Goal: Navigation & Orientation: Find specific page/section

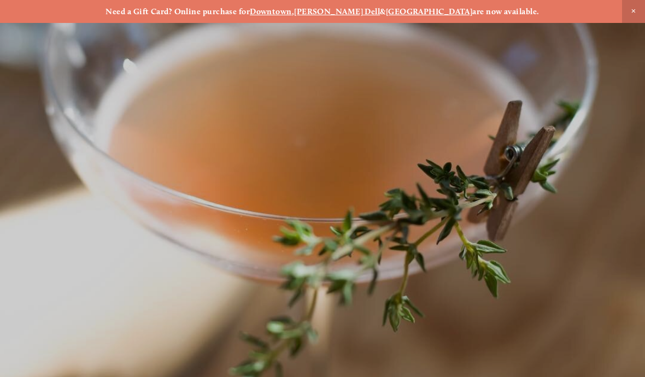
scroll to position [-15, 0]
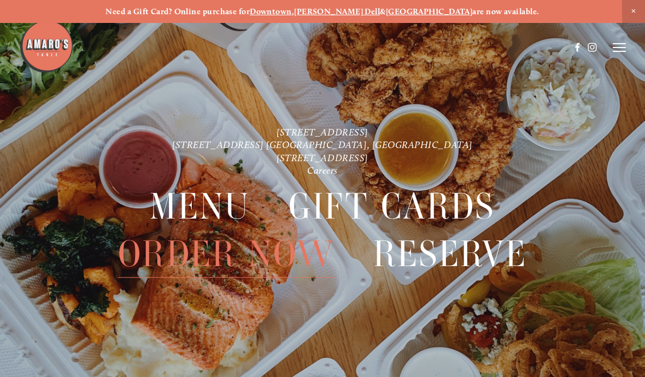
click at [215, 208] on span "Menu" at bounding box center [200, 207] width 100 height 47
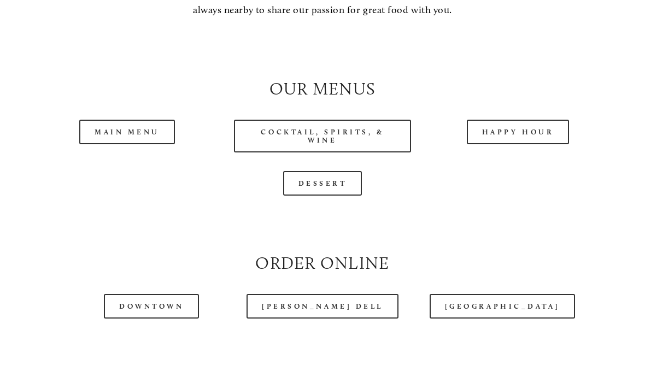
scroll to position [944, 0]
click at [530, 144] on link "Happy Hour" at bounding box center [518, 132] width 103 height 25
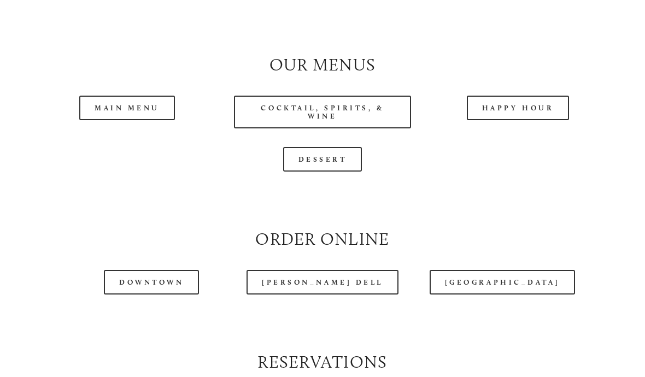
click at [134, 118] on link "Main Menu" at bounding box center [127, 108] width 96 height 25
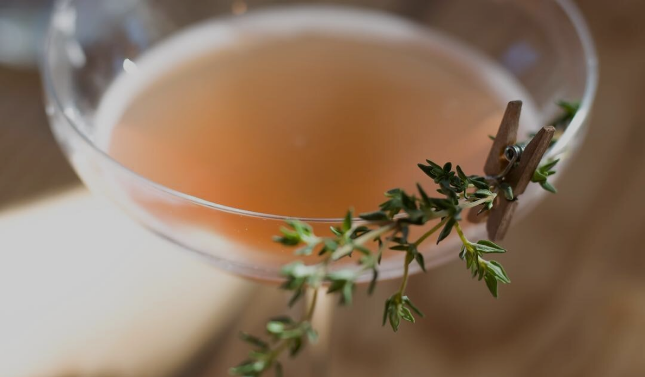
scroll to position [23, 0]
